Goal: Task Accomplishment & Management: Complete application form

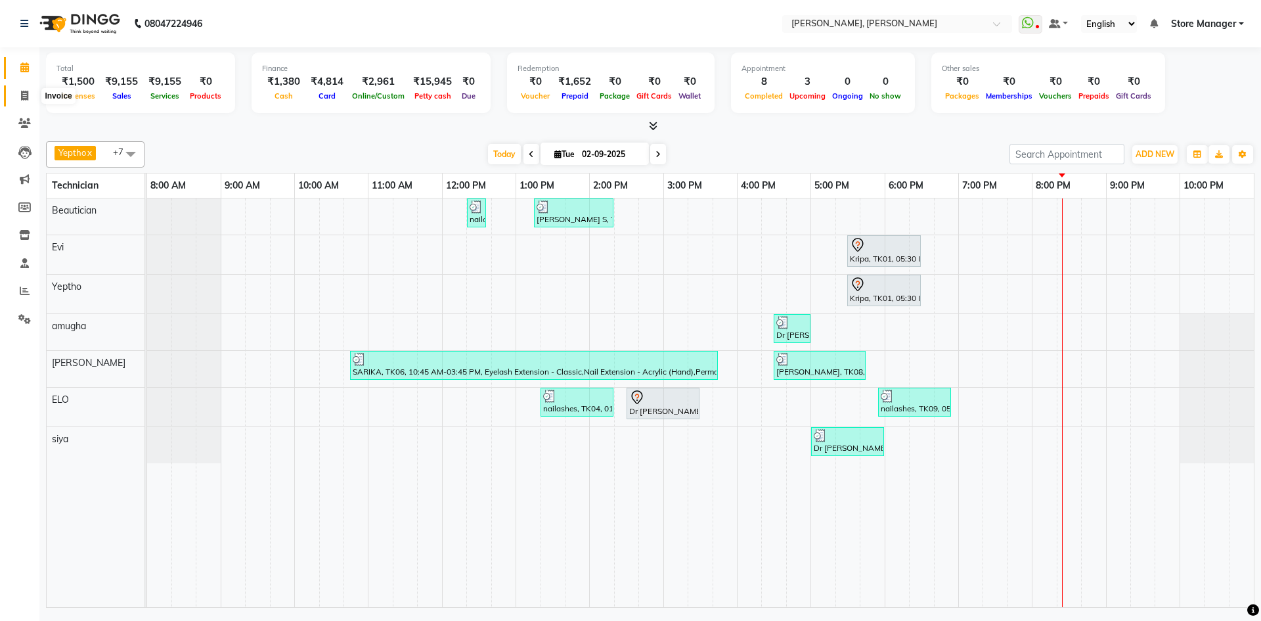
click at [26, 96] on icon at bounding box center [24, 96] width 7 height 10
select select "service"
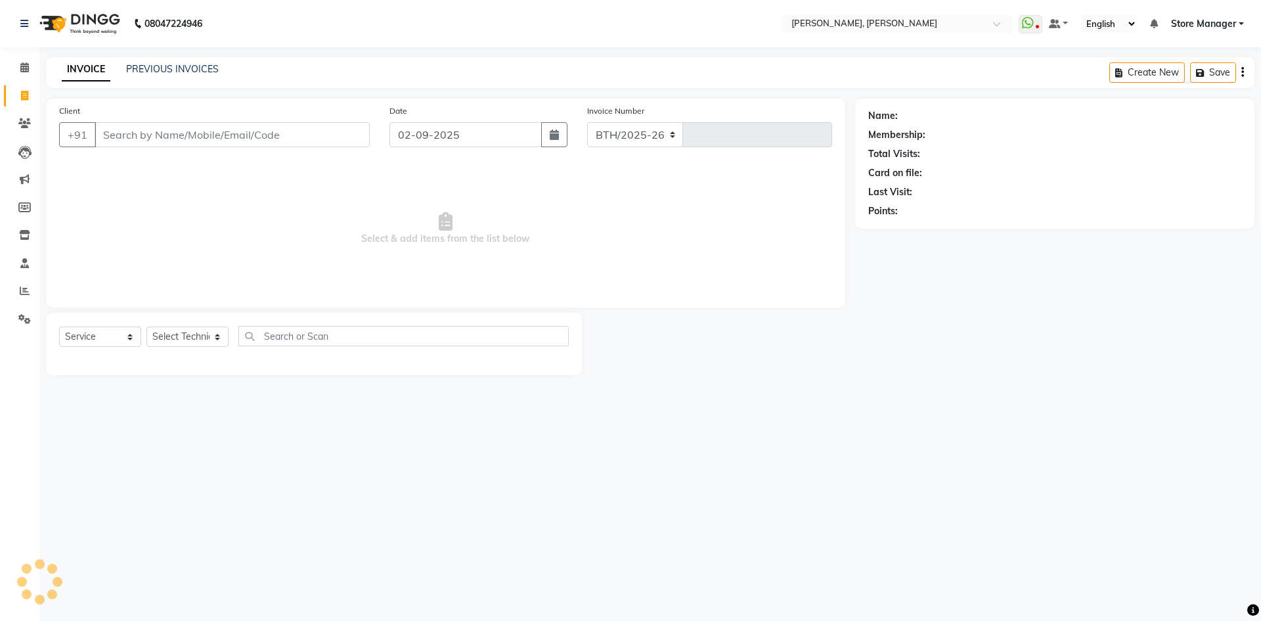
select select "7173"
type input "1305"
click at [192, 71] on link "PREVIOUS INVOICES" at bounding box center [172, 69] width 93 height 12
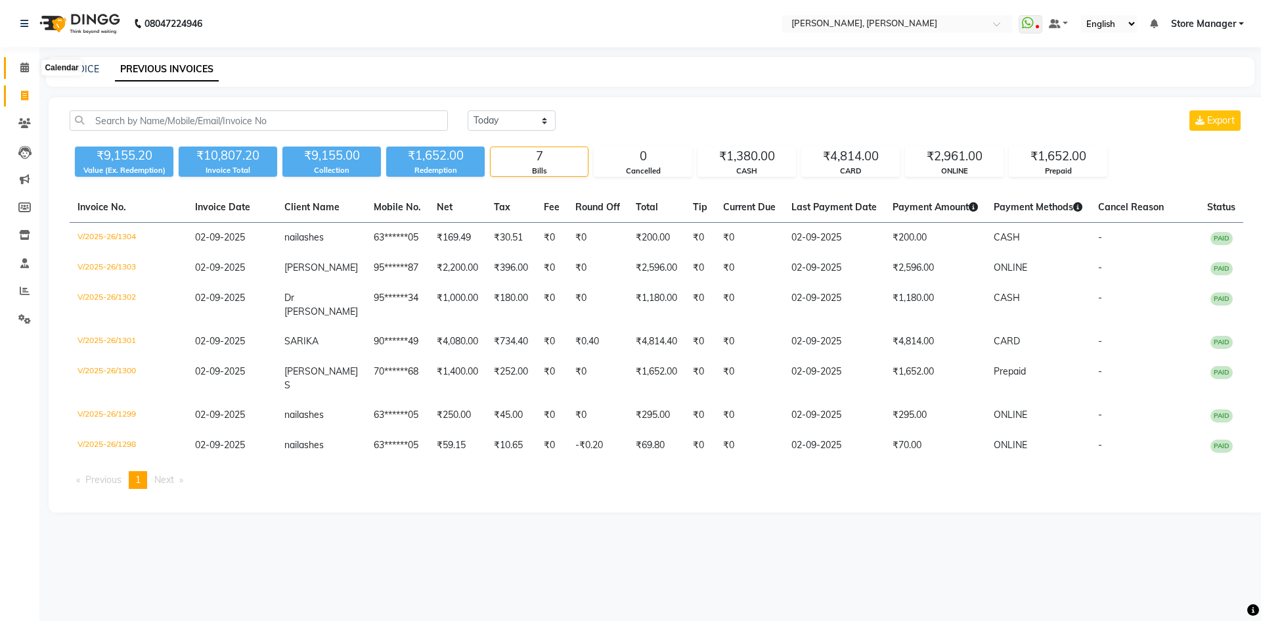
click at [25, 72] on icon at bounding box center [24, 67] width 9 height 10
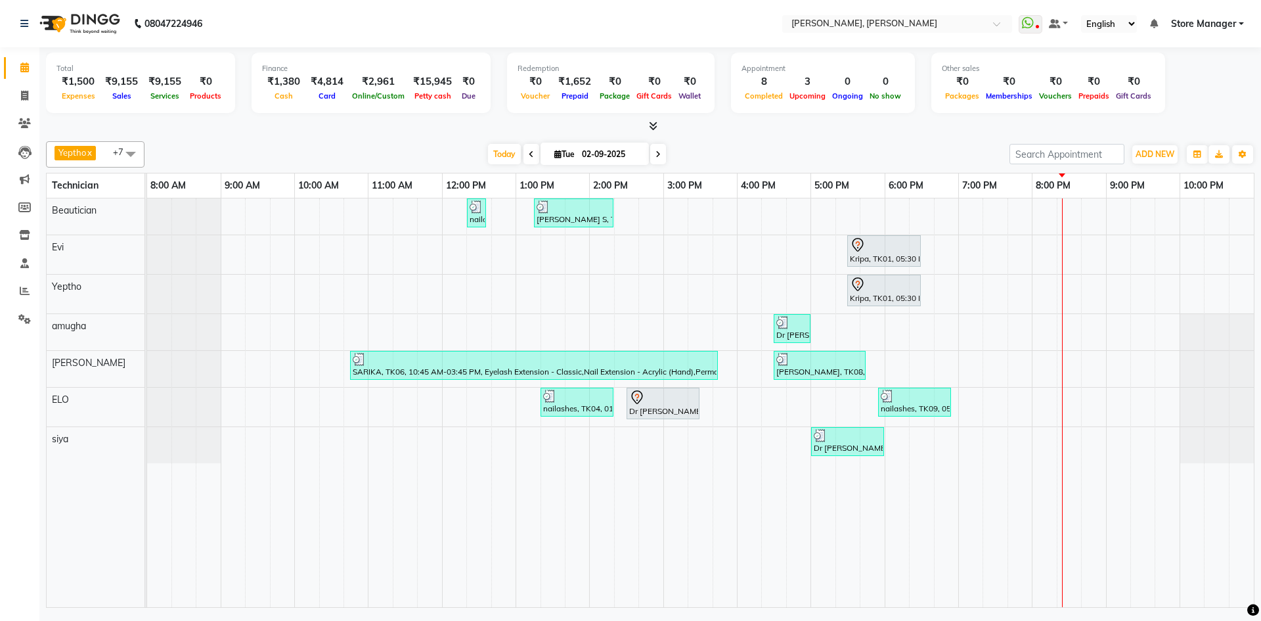
click at [649, 126] on icon at bounding box center [653, 126] width 9 height 10
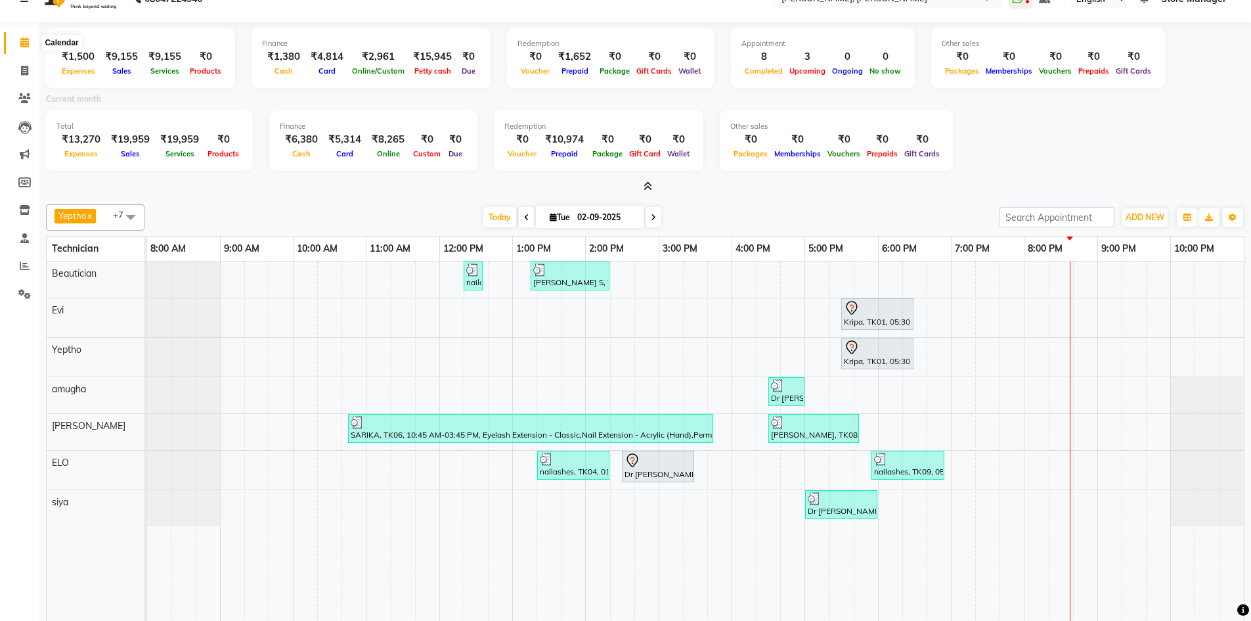
scroll to position [12, 0]
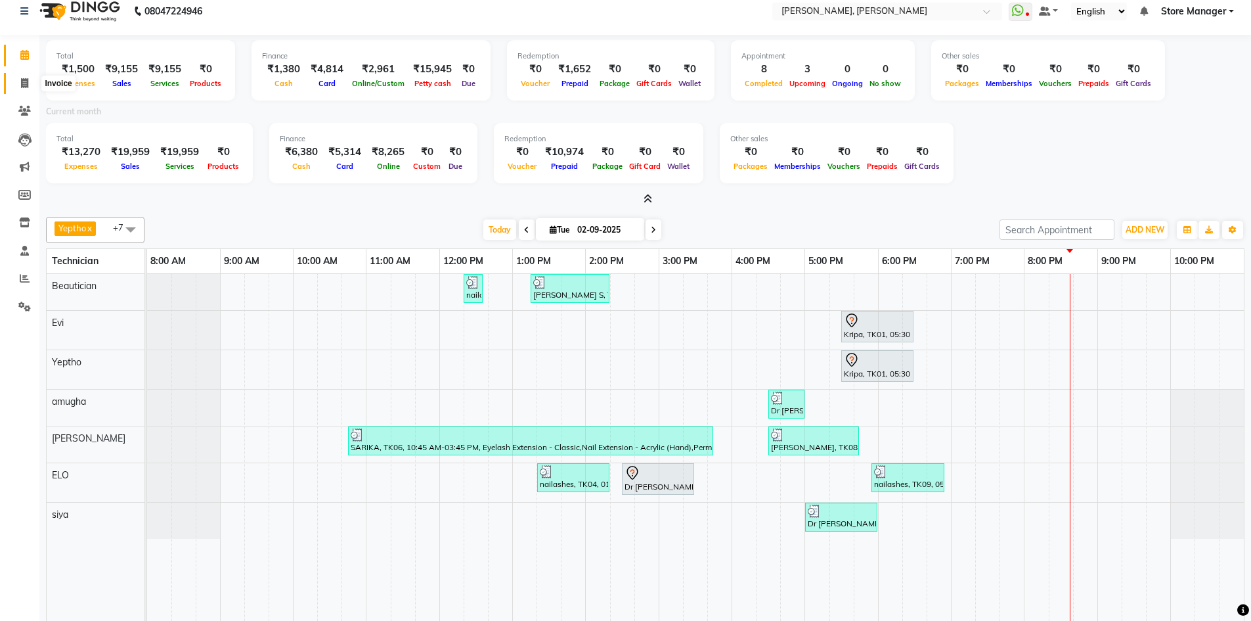
click at [21, 83] on icon at bounding box center [24, 83] width 7 height 10
select select "service"
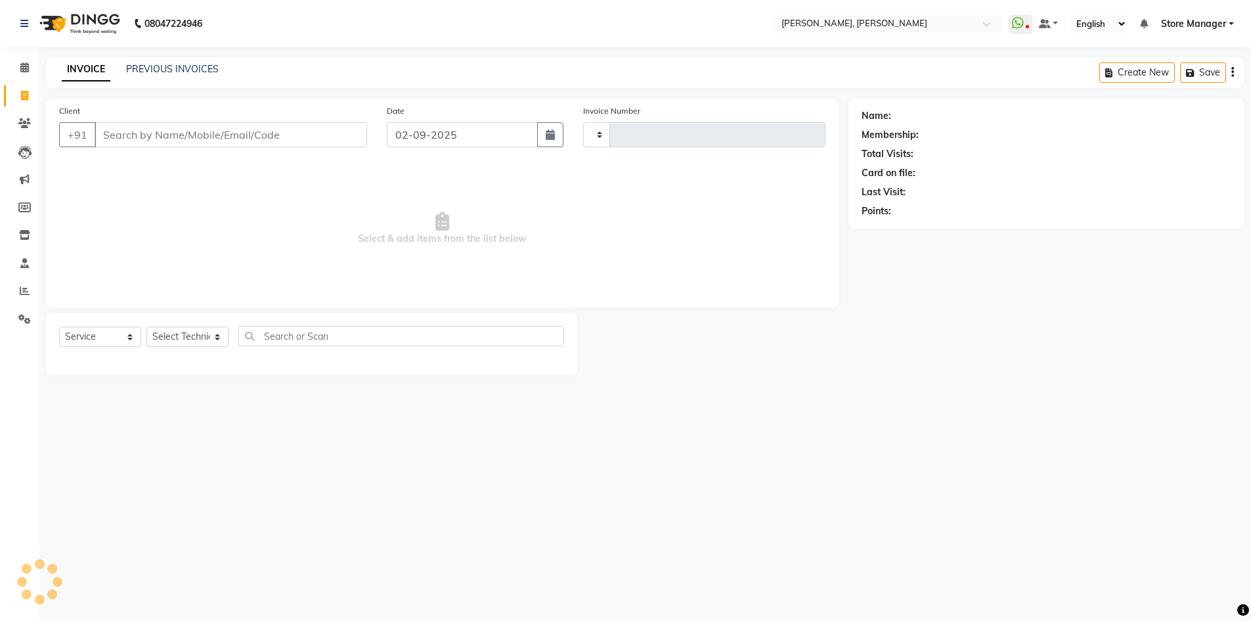
type input "1305"
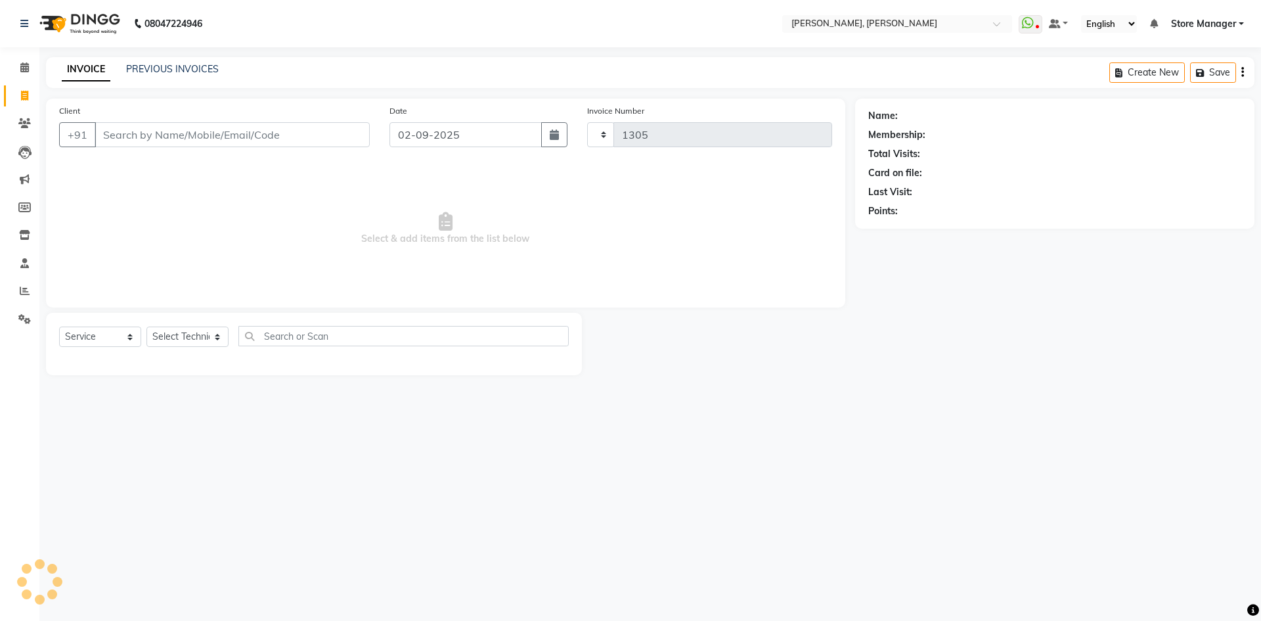
select select "7173"
click at [193, 68] on link "PREVIOUS INVOICES" at bounding box center [172, 69] width 93 height 12
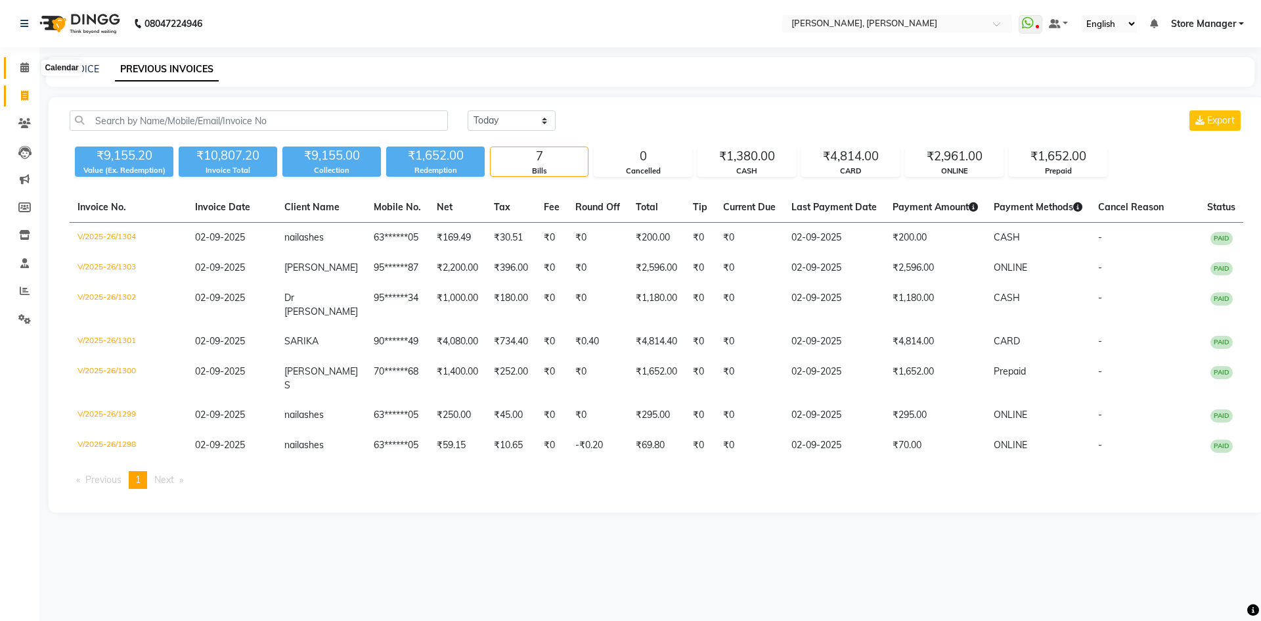
click at [27, 70] on icon at bounding box center [24, 67] width 9 height 10
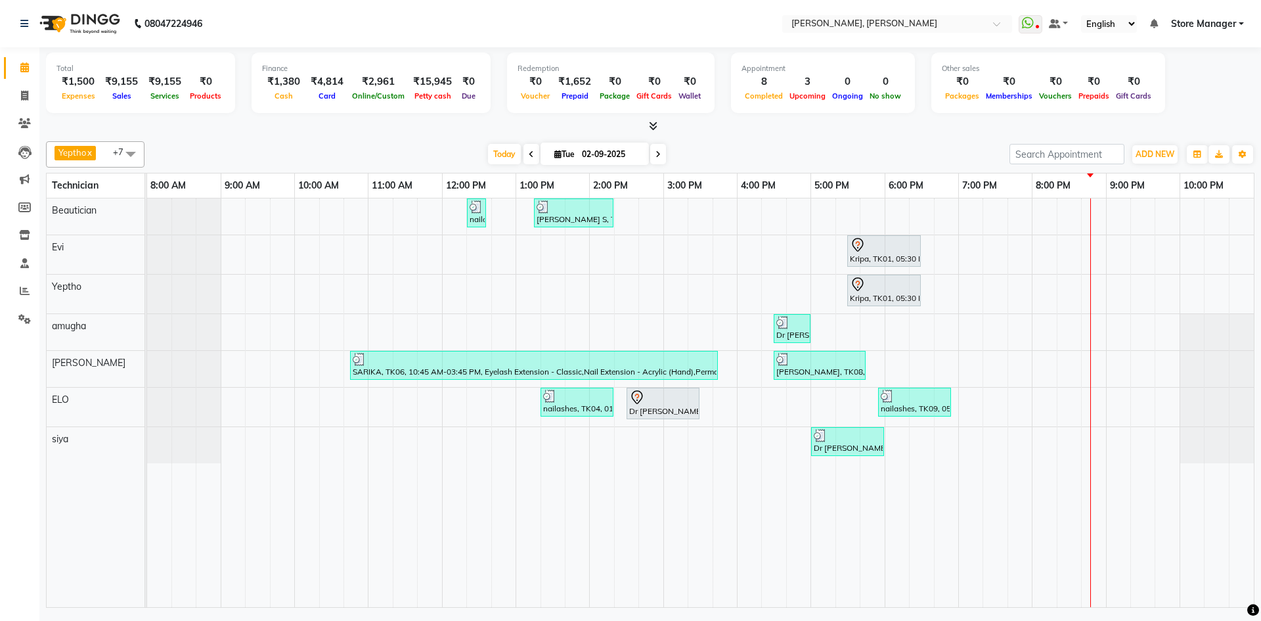
click at [436, 284] on div "nailashes, TK02, 12:20 PM-12:35 PM, Eyebrows Threading [PERSON_NAME] S, TK05, 0…" at bounding box center [700, 402] width 1107 height 409
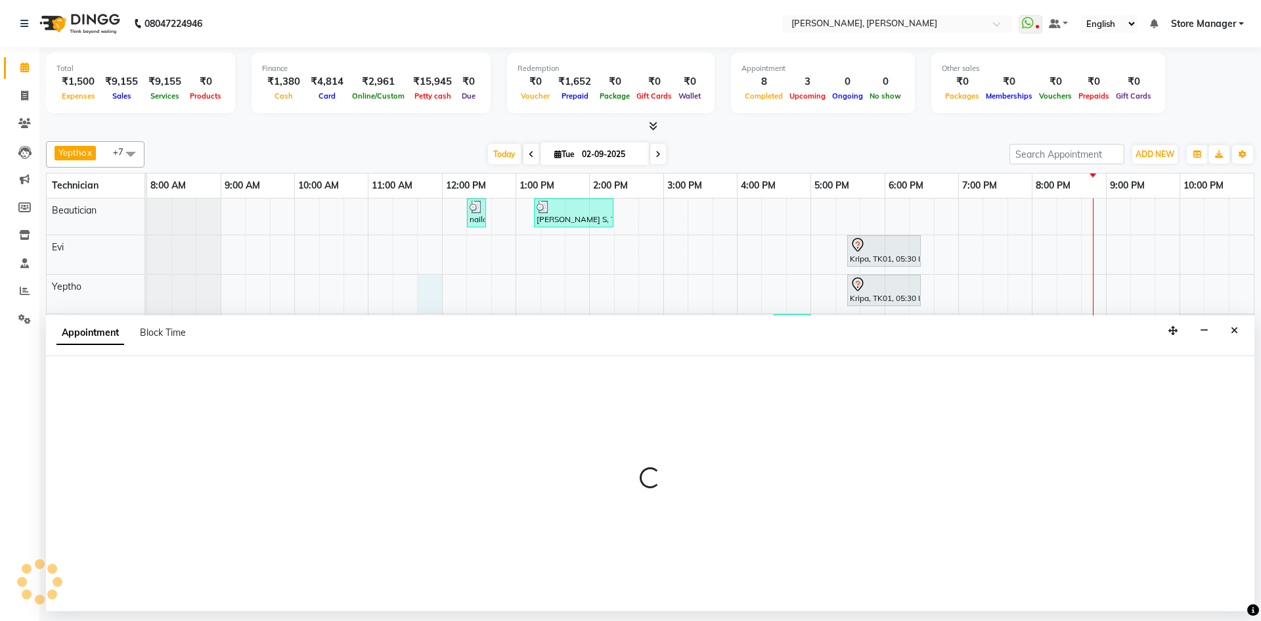
select select "61634"
select select "tentative"
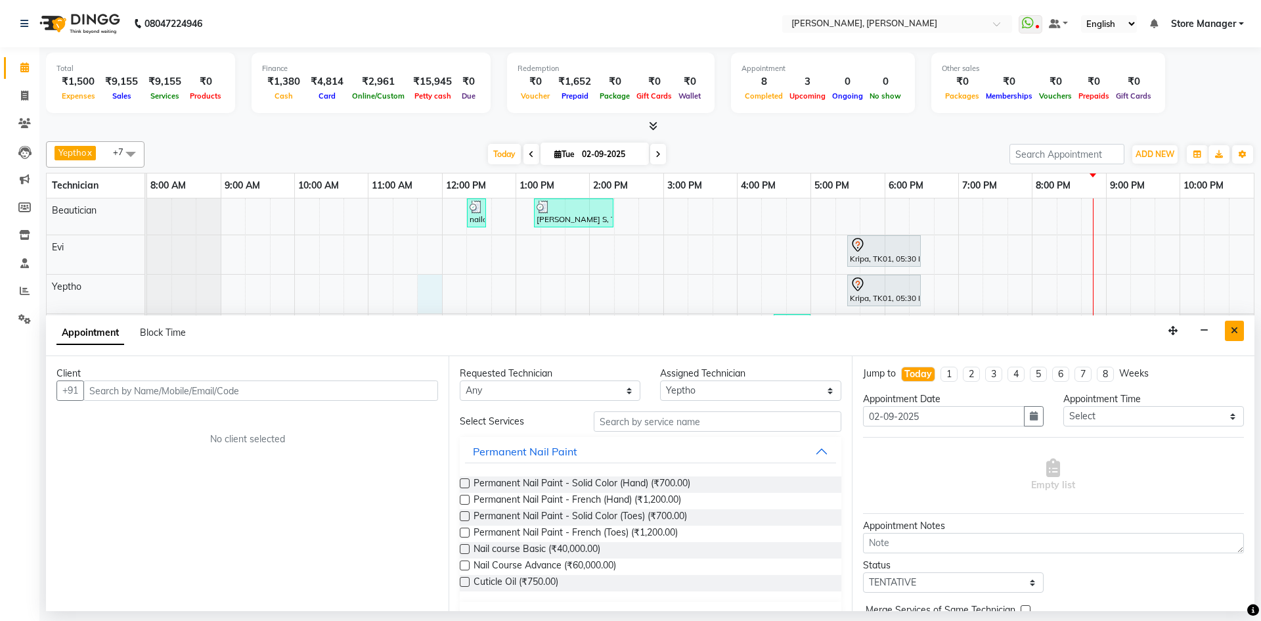
click at [1234, 328] on icon "Close" at bounding box center [1234, 330] width 7 height 9
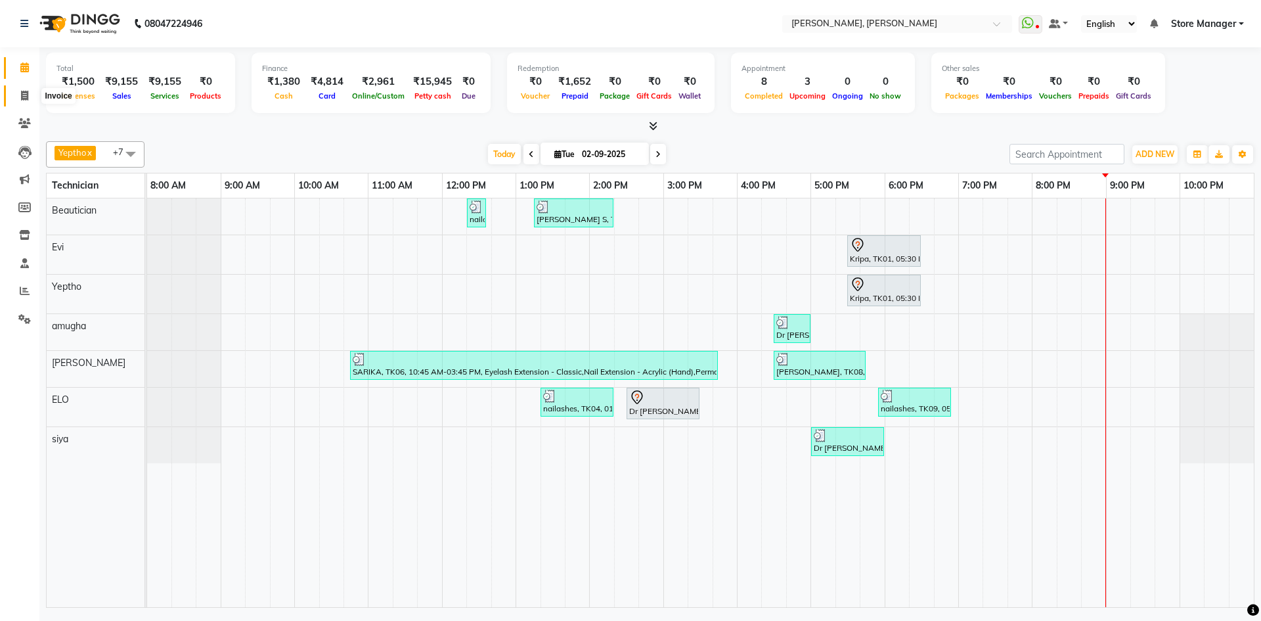
drag, startPoint x: 26, startPoint y: 89, endPoint x: 40, endPoint y: 91, distance: 14.0
click at [26, 89] on span at bounding box center [24, 96] width 23 height 15
select select "7173"
select select "service"
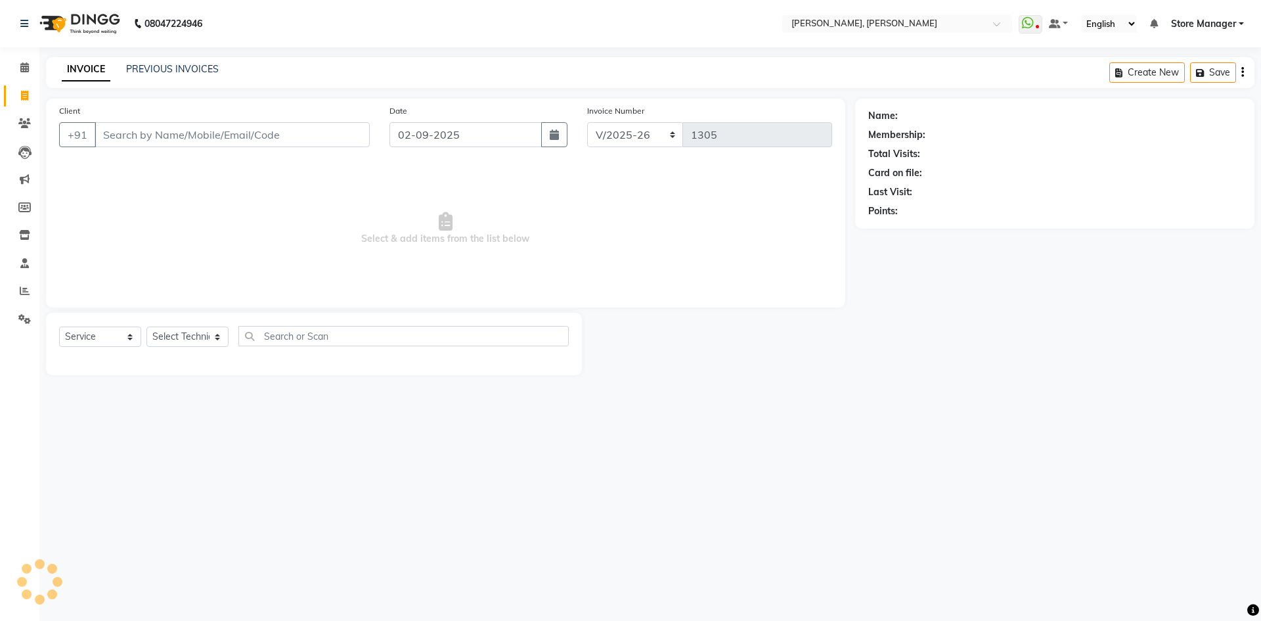
click at [248, 134] on input "Client" at bounding box center [232, 134] width 275 height 25
type input "9764905928"
click at [324, 128] on span "Add Client" at bounding box center [336, 134] width 52 height 13
select select "21"
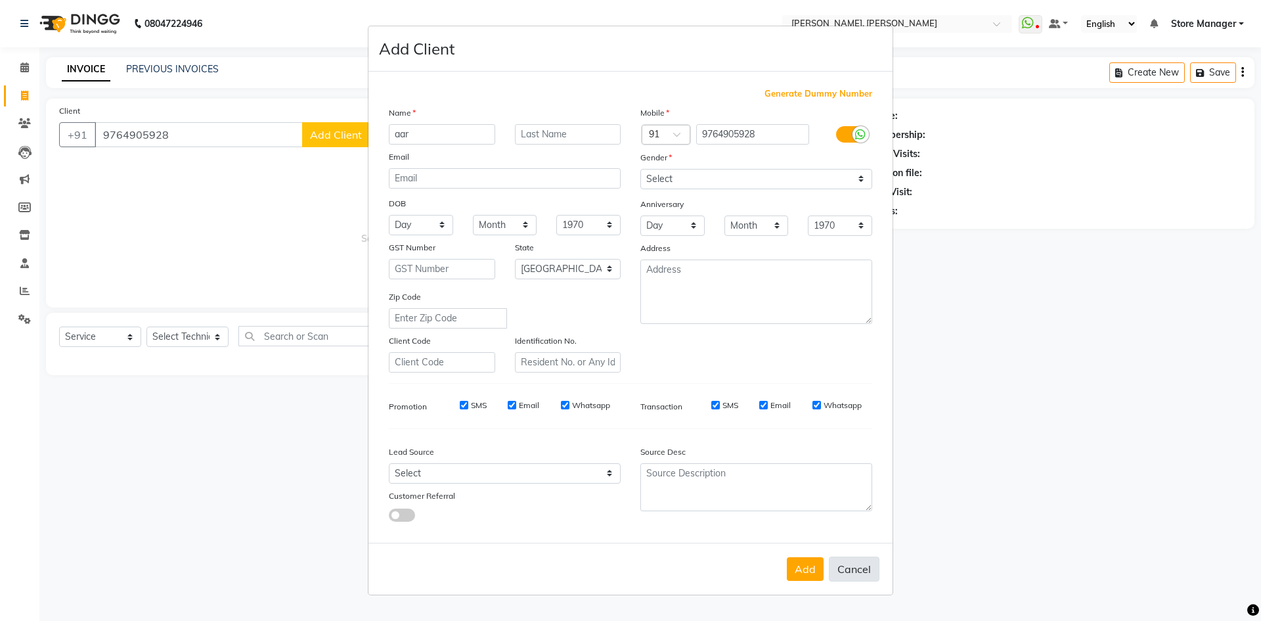
type input "aar"
click at [860, 568] on button "Cancel" at bounding box center [854, 568] width 51 height 25
select select
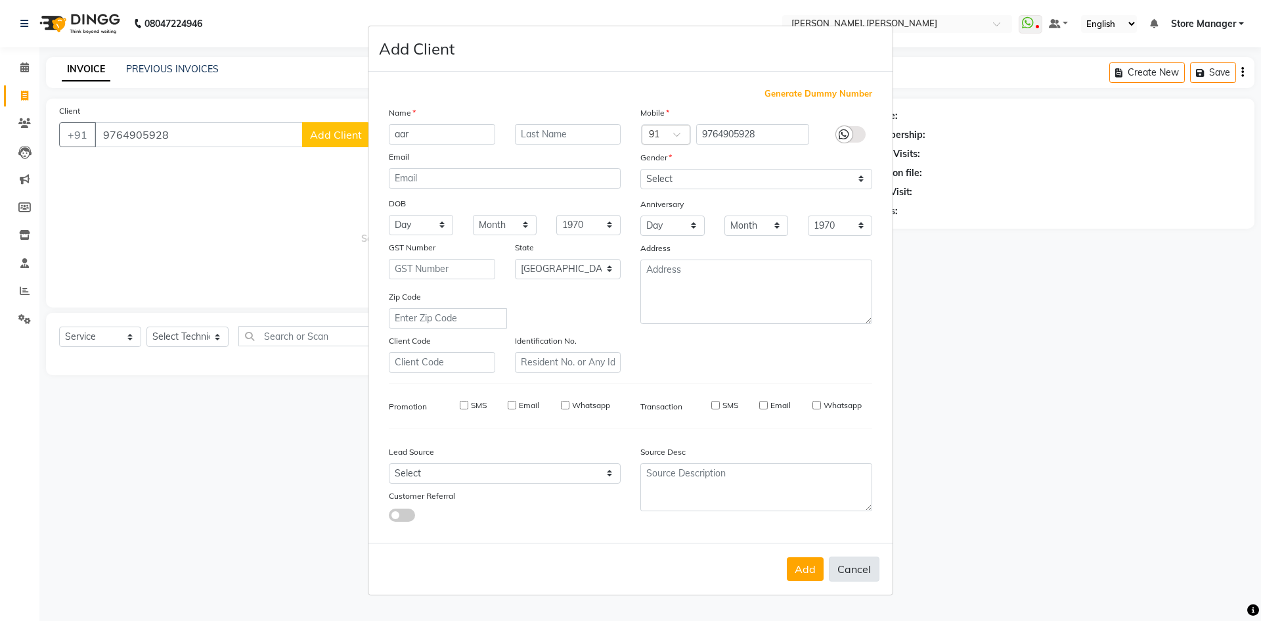
select select "null"
select select
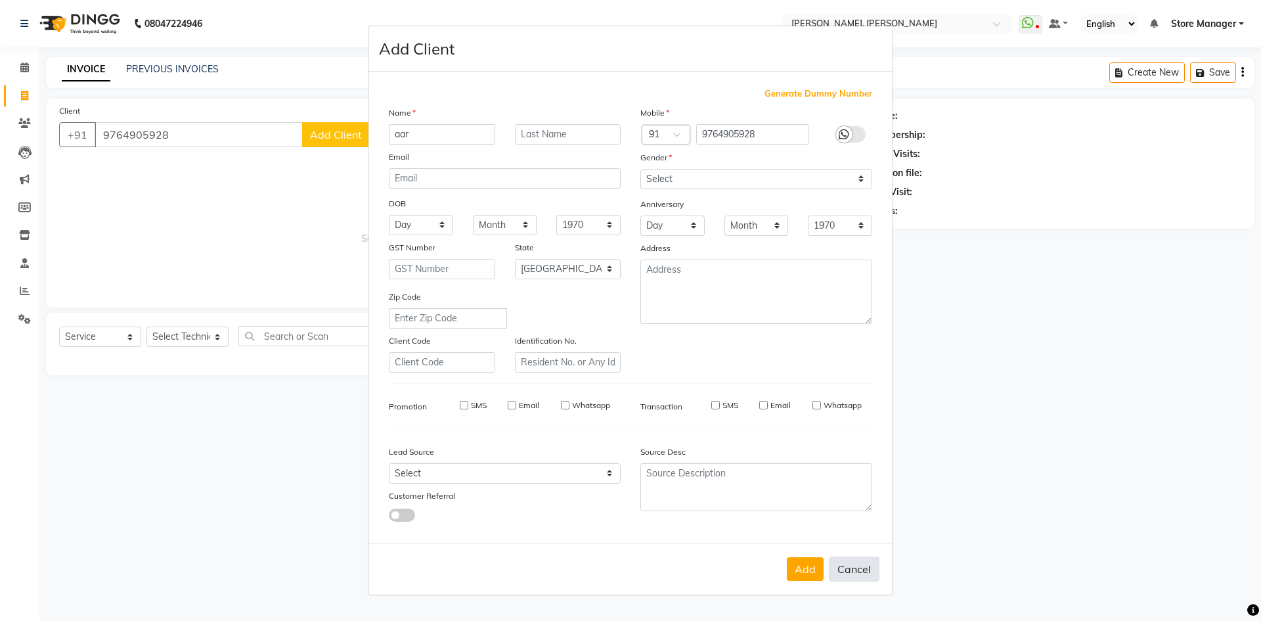
checkbox input "false"
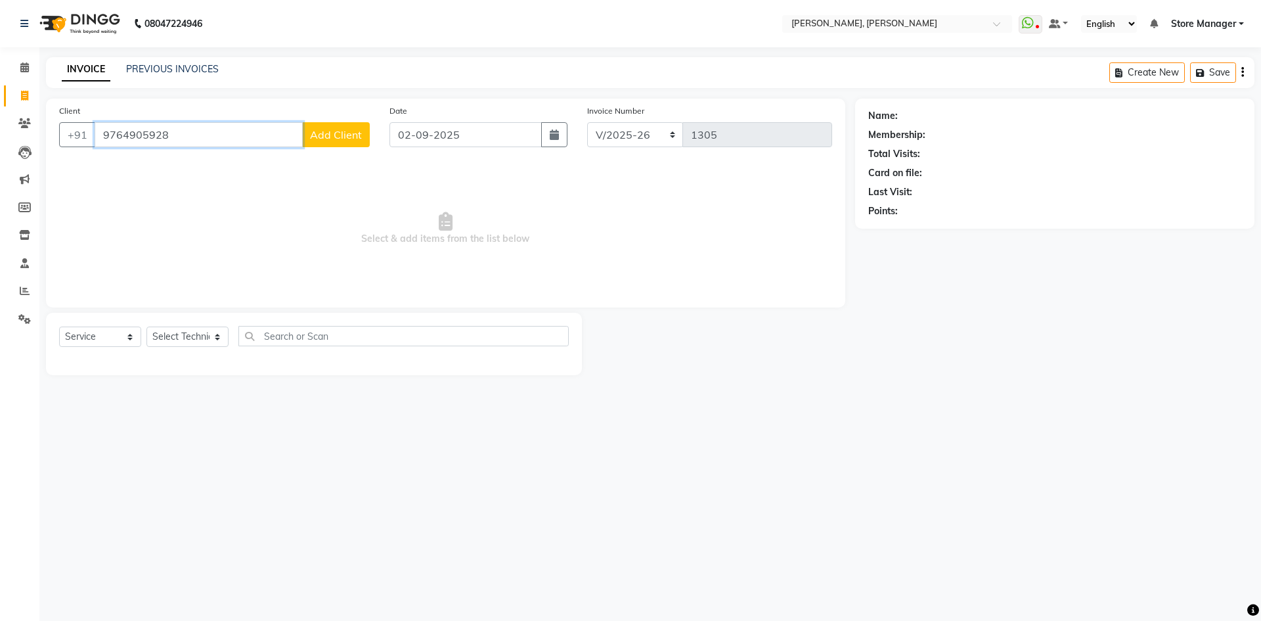
click at [231, 133] on input "9764905928" at bounding box center [199, 134] width 208 height 25
click at [165, 164] on ngb-highlight "63******05" at bounding box center [189, 164] width 54 height 13
type input "63******05"
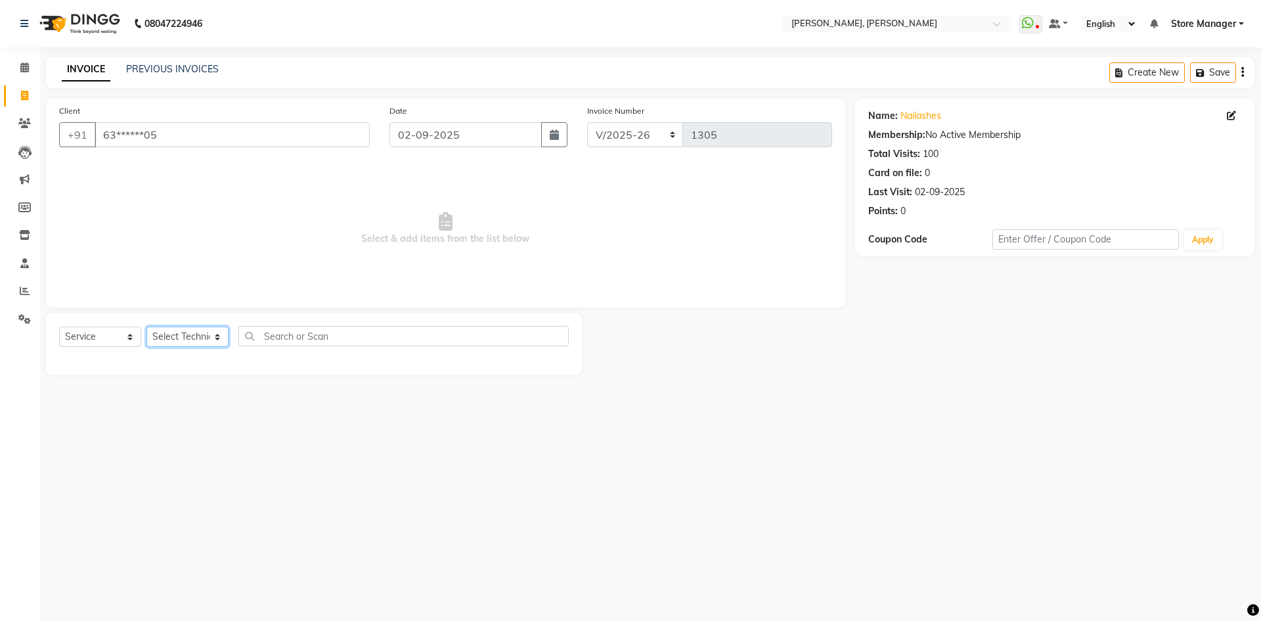
click at [201, 332] on select "Select Technician amugha Beautician [PERSON_NAME] Evi MANAGER [PERSON_NAME] [PE…" at bounding box center [187, 336] width 82 height 20
select select "89719"
click at [146, 326] on select "Select Technician amugha Beautician [PERSON_NAME] Evi MANAGER [PERSON_NAME] [PE…" at bounding box center [187, 336] width 82 height 20
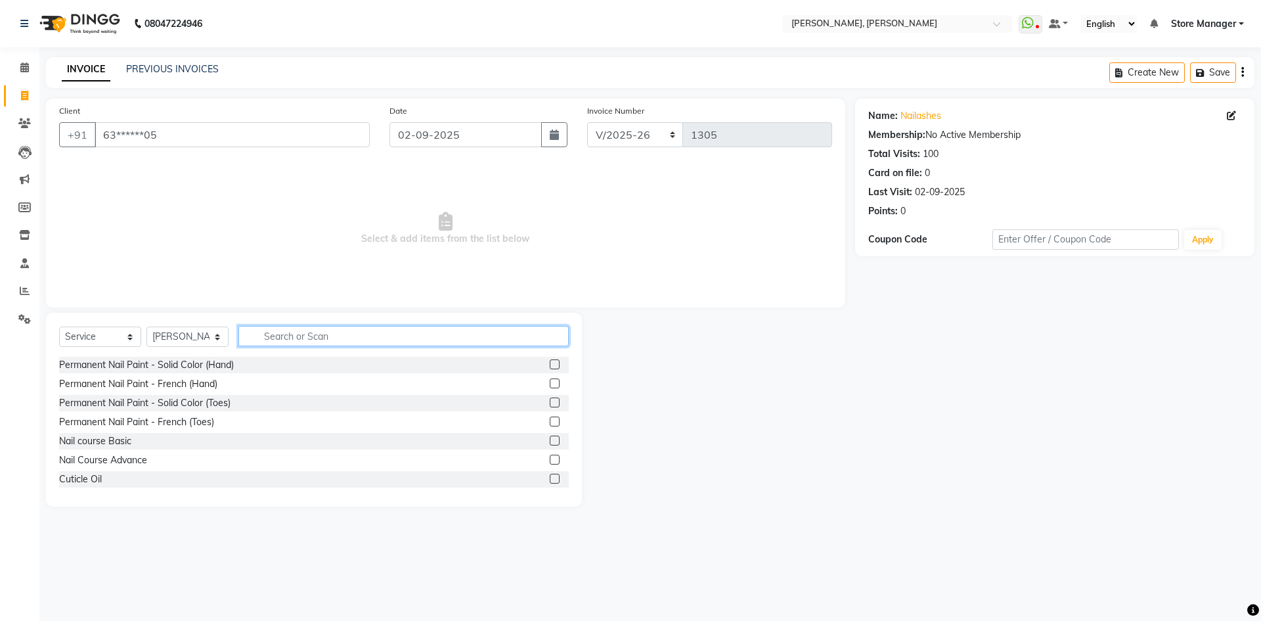
click at [324, 330] on input "text" at bounding box center [403, 336] width 330 height 20
type input "acr"
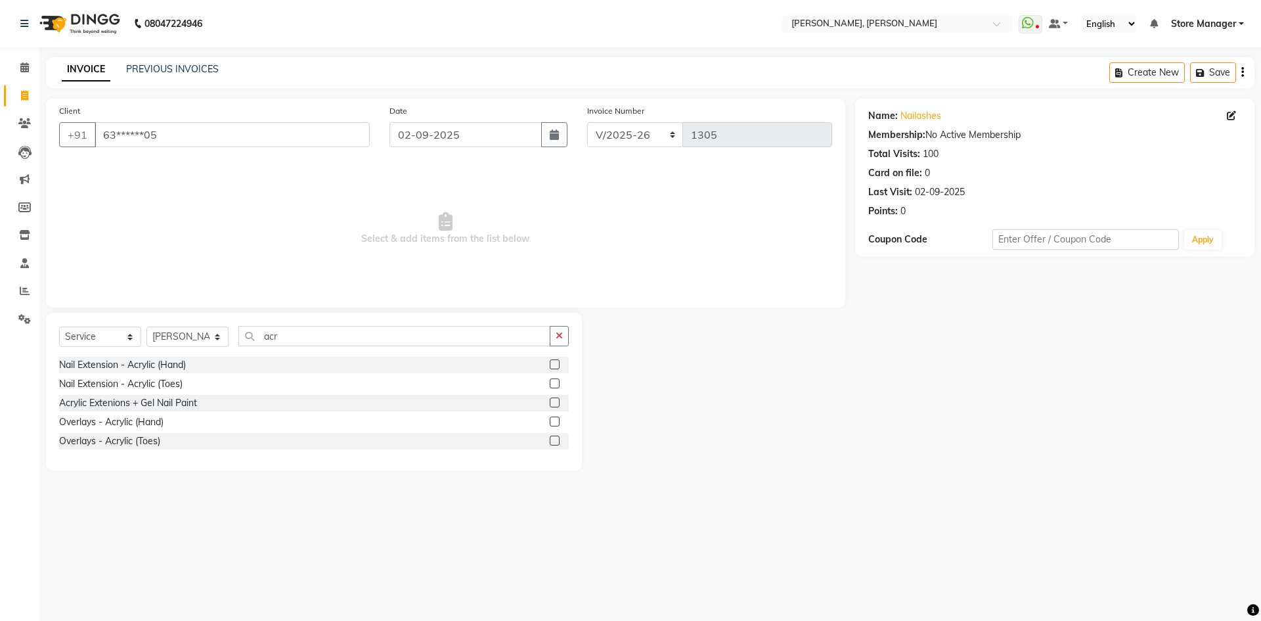
click at [552, 403] on label at bounding box center [555, 402] width 10 height 10
click at [552, 403] on input "checkbox" at bounding box center [554, 403] width 9 height 9
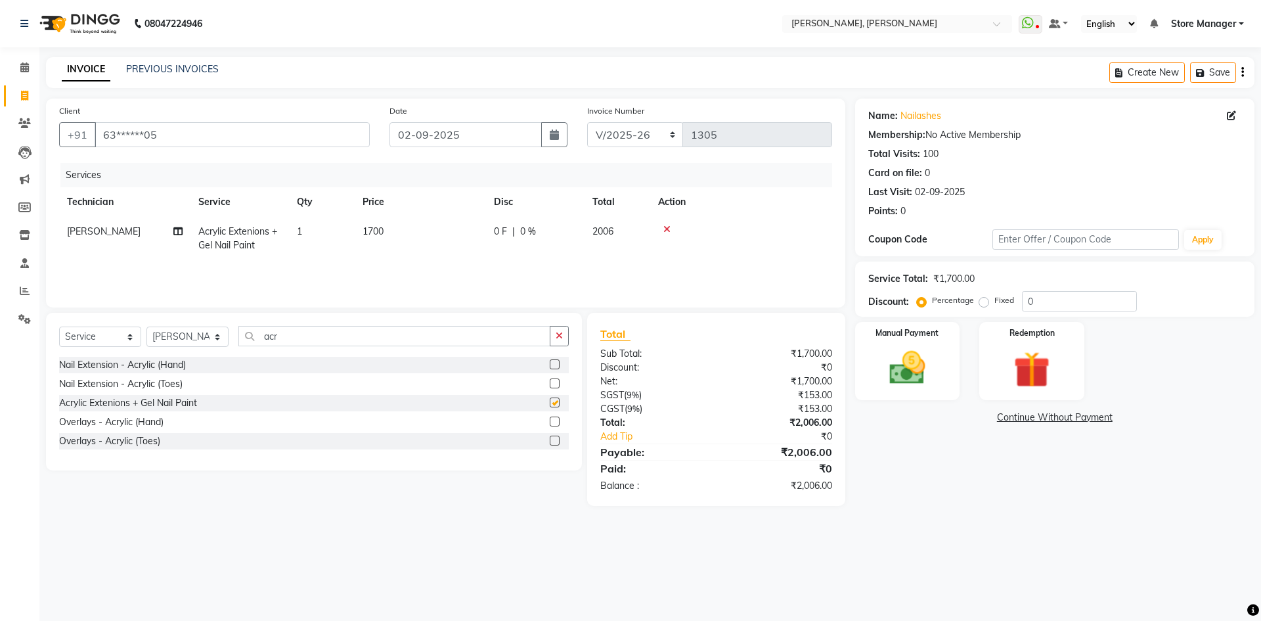
checkbox input "false"
click at [994, 306] on label "Fixed" at bounding box center [1004, 300] width 20 height 12
click at [983, 305] on input "Fixed" at bounding box center [986, 300] width 9 height 9
radio input "true"
click at [1036, 303] on input "0" at bounding box center [1079, 301] width 115 height 20
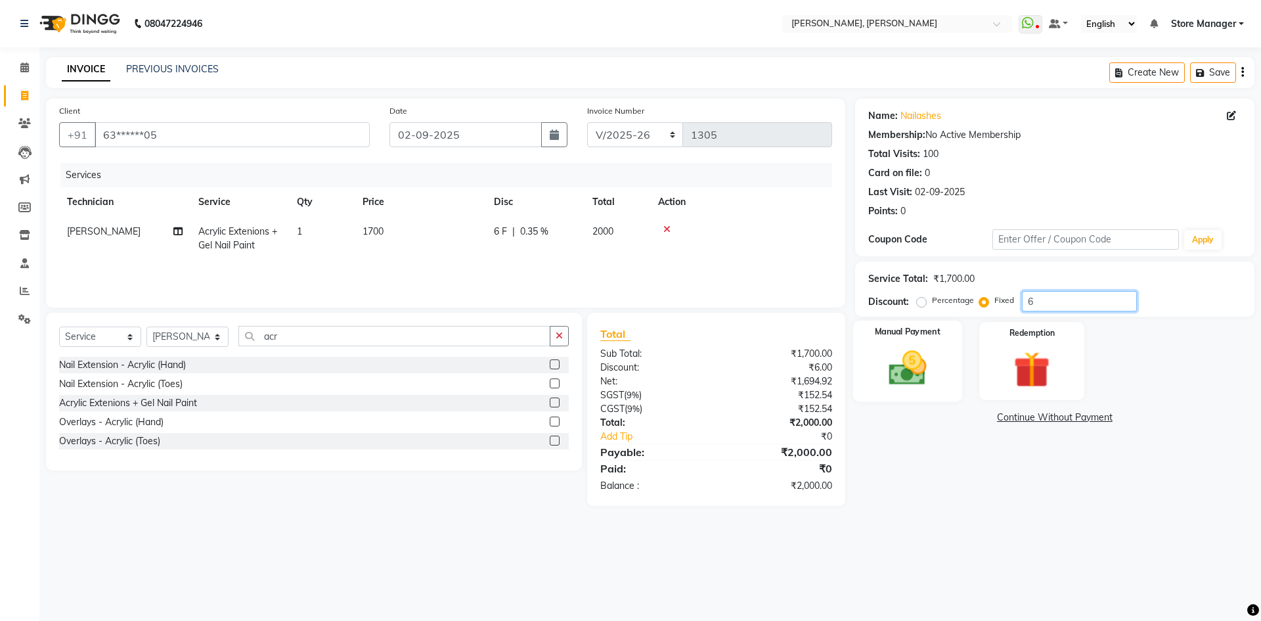
type input "6"
click at [941, 368] on div "Manual Payment" at bounding box center [906, 361] width 109 height 81
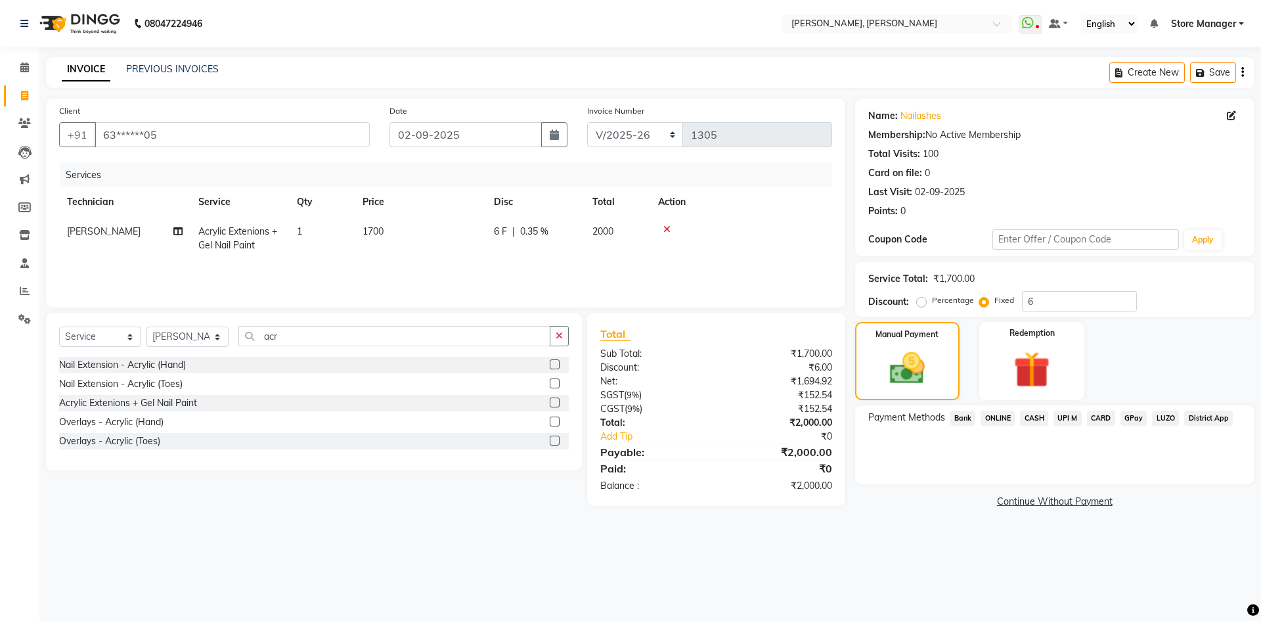
click at [1000, 416] on span "ONLINE" at bounding box center [998, 417] width 34 height 15
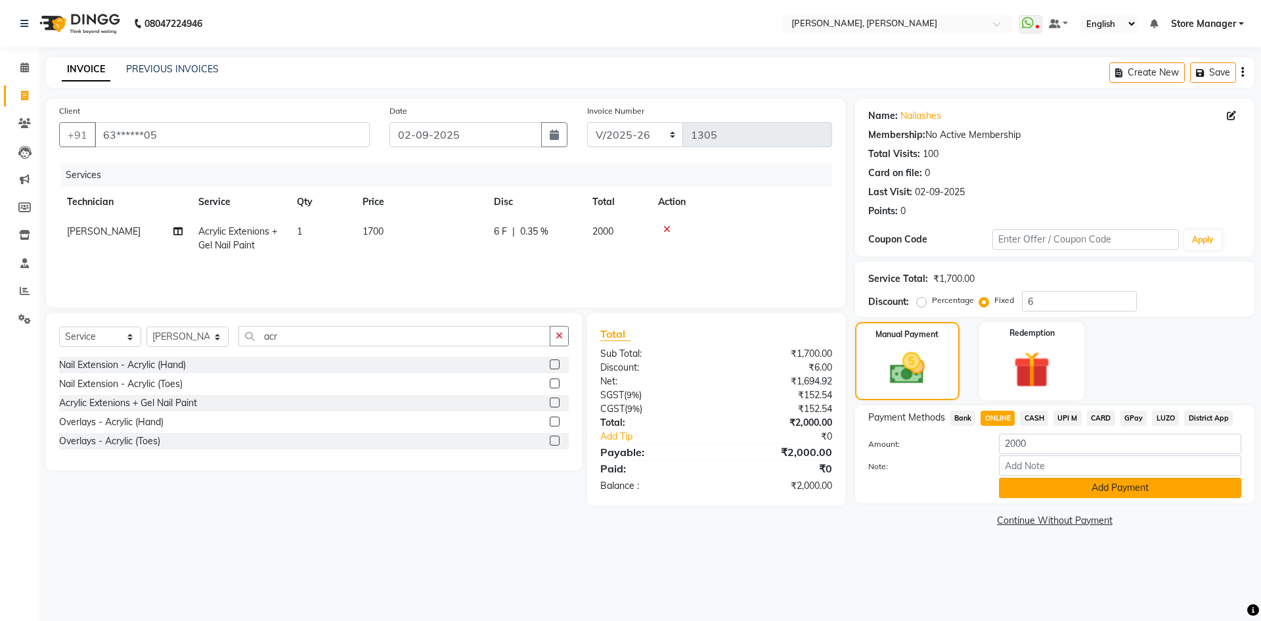
click at [1050, 481] on button "Add Payment" at bounding box center [1120, 487] width 242 height 20
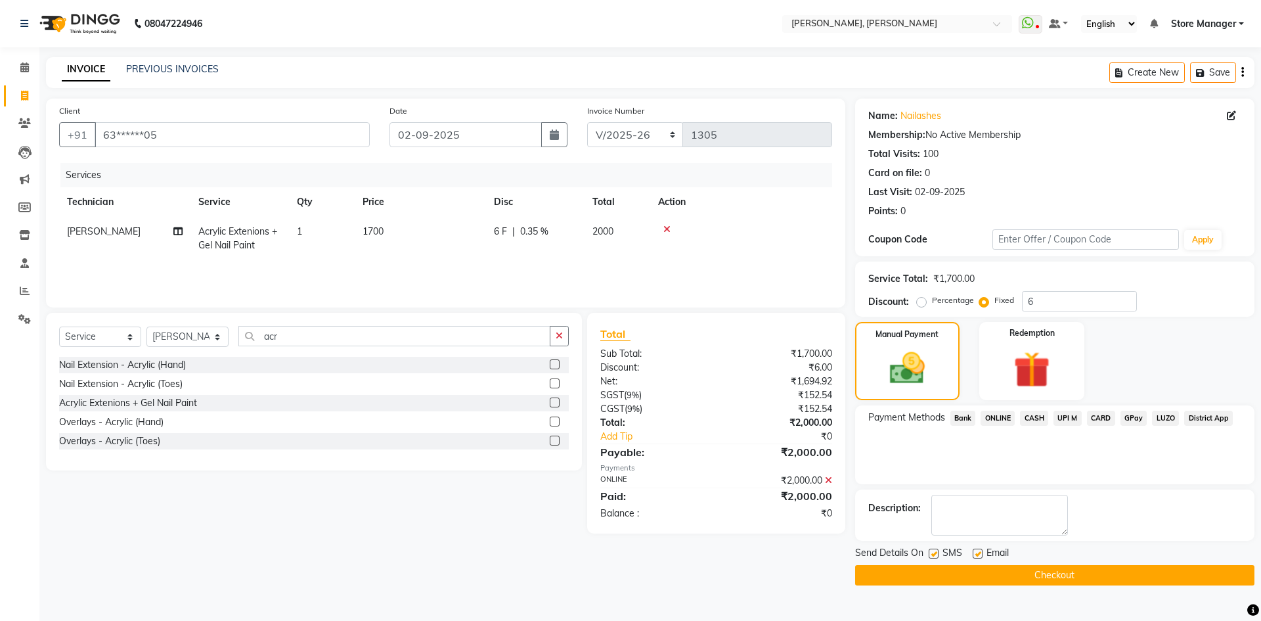
click at [1034, 572] on button "Checkout" at bounding box center [1054, 575] width 399 height 20
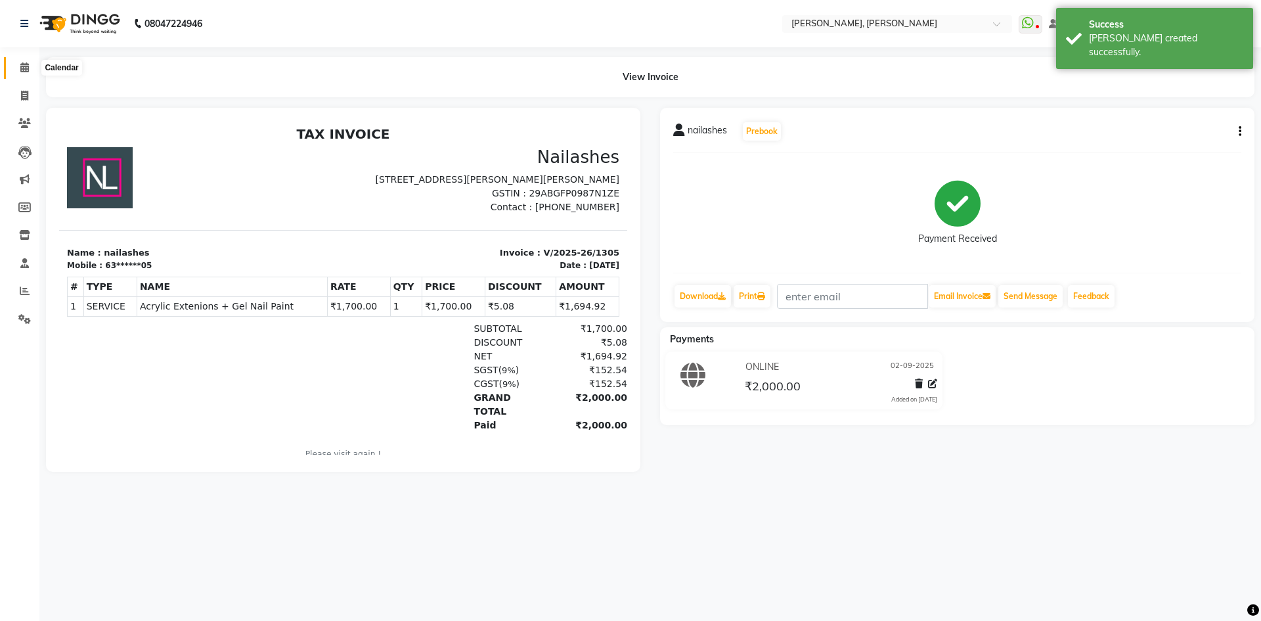
click at [25, 68] on icon at bounding box center [24, 67] width 9 height 10
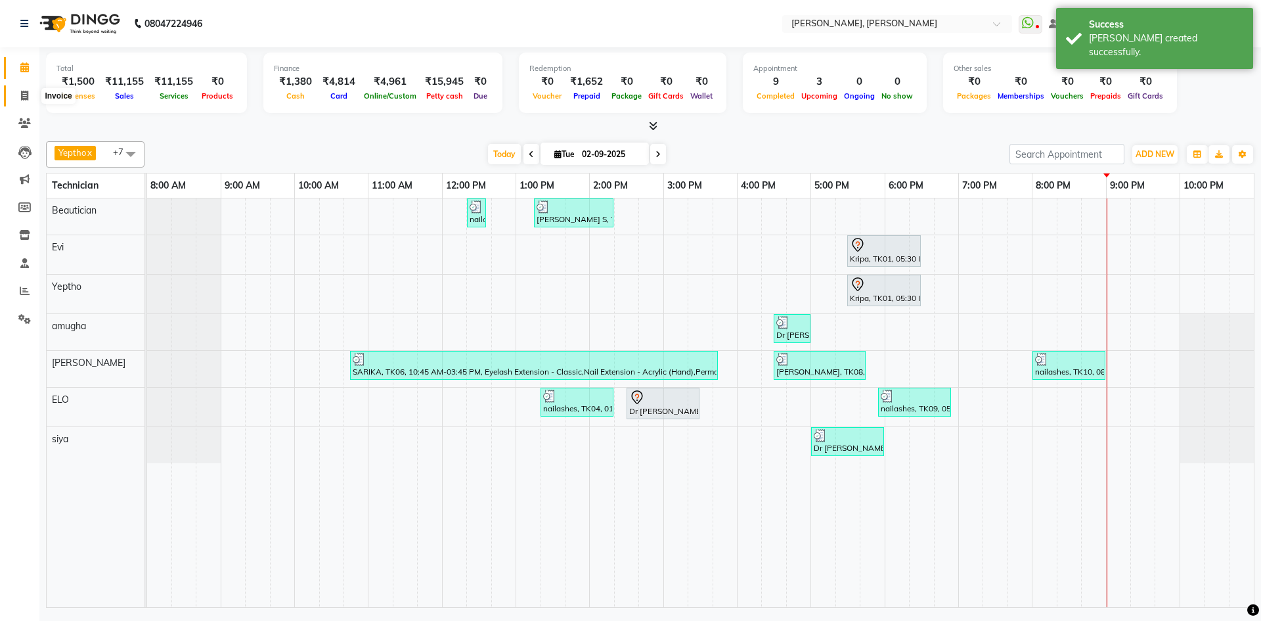
click at [24, 97] on icon at bounding box center [24, 96] width 7 height 10
select select "7173"
select select "service"
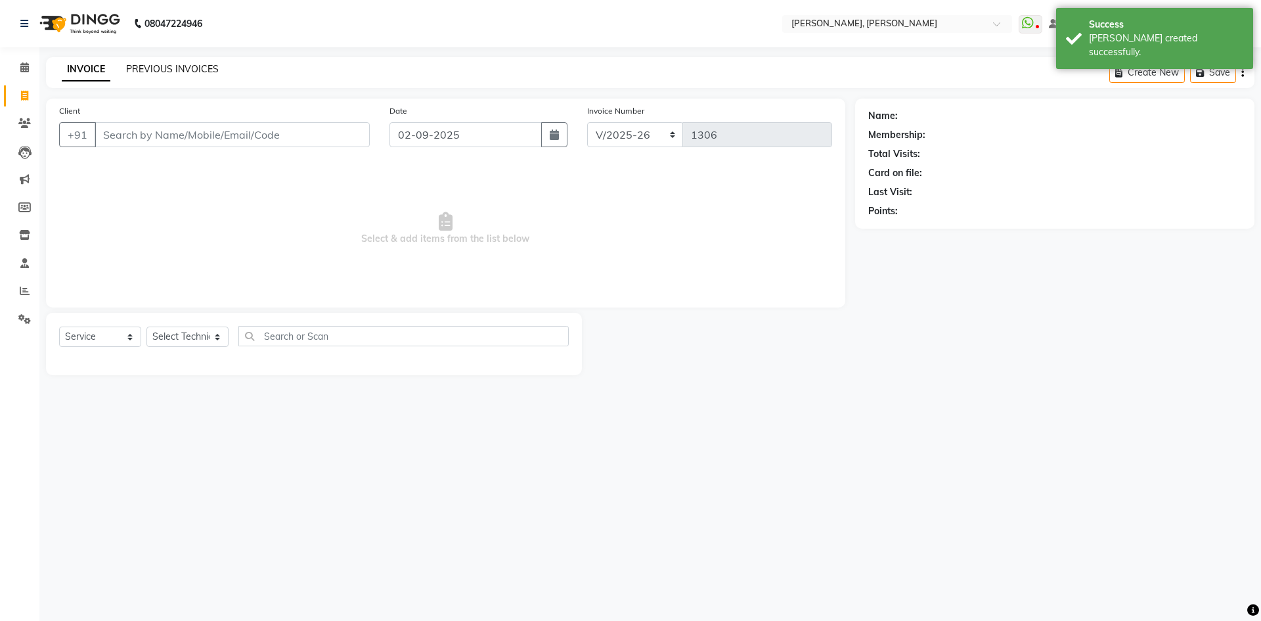
click at [187, 68] on link "PREVIOUS INVOICES" at bounding box center [172, 69] width 93 height 12
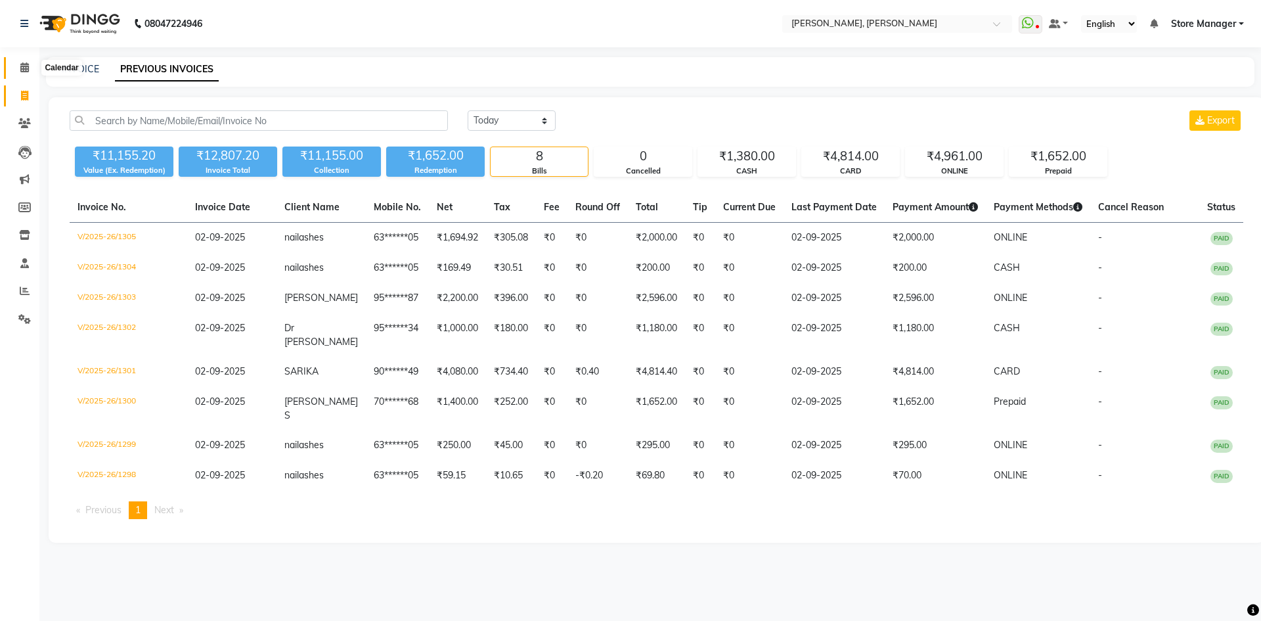
click at [28, 70] on icon at bounding box center [24, 67] width 9 height 10
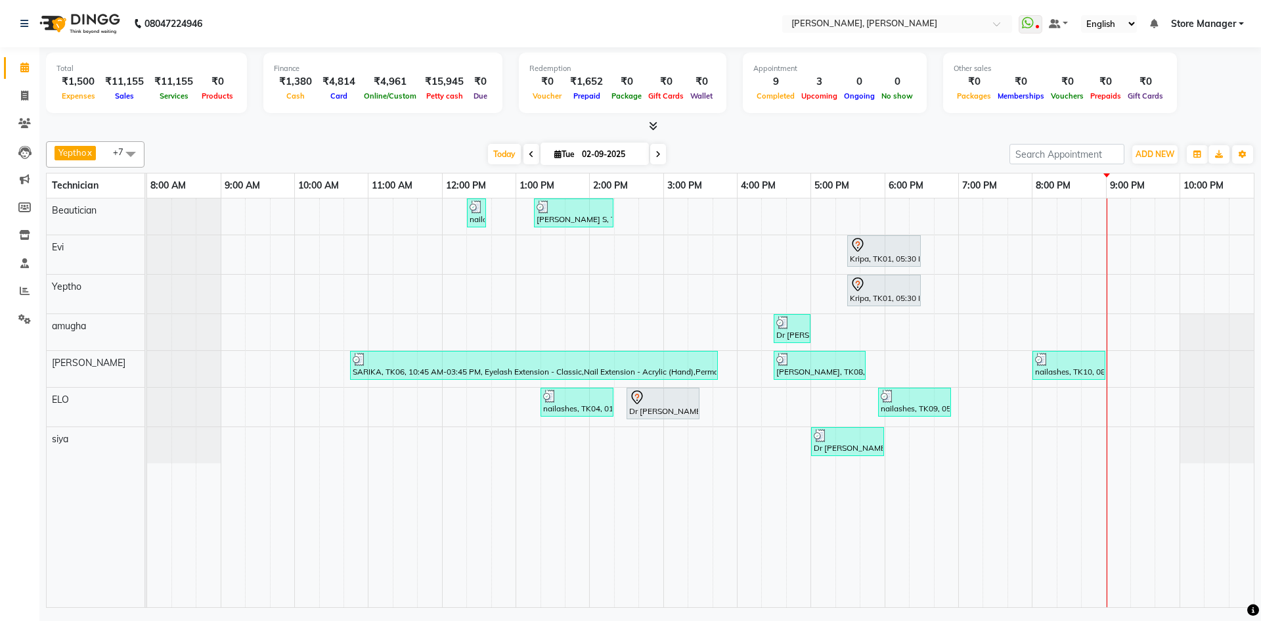
click at [654, 125] on icon at bounding box center [653, 126] width 9 height 10
